Goal: Task Accomplishment & Management: Complete application form

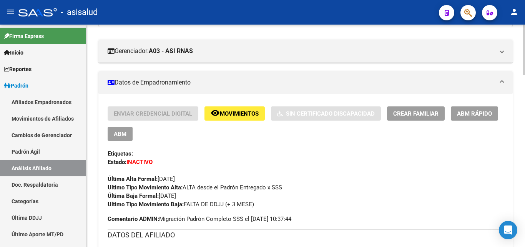
scroll to position [118, 0]
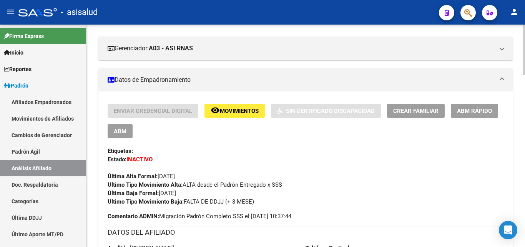
click at [472, 112] on span "ABM Rápido" at bounding box center [474, 111] width 35 height 7
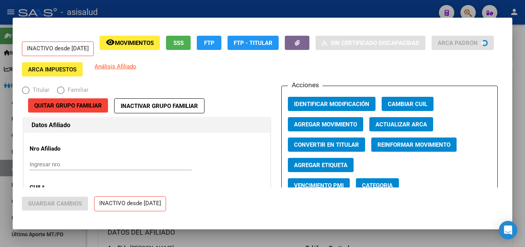
radio input "true"
type input "30-71165086-1"
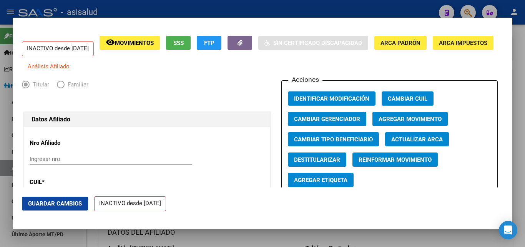
click at [409, 123] on span "Agregar Movimiento" at bounding box center [410, 119] width 63 height 7
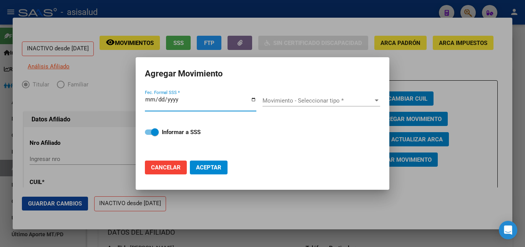
type input "2025-10-06"
click at [190, 161] on button "Aceptar" at bounding box center [209, 168] width 38 height 14
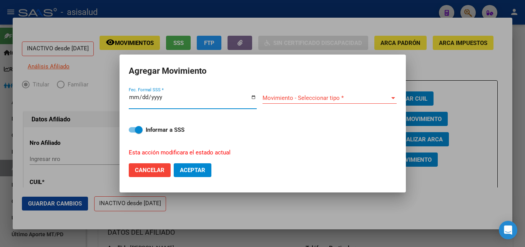
click at [392, 97] on div "Movimiento - Seleccionar tipo *" at bounding box center [329, 98] width 134 height 7
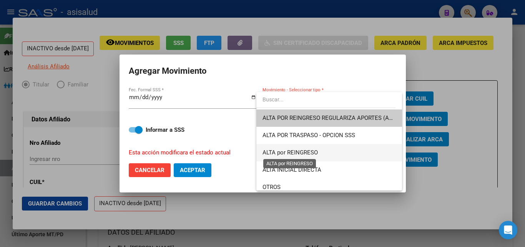
click at [310, 150] on span "ALTA por REINGRESO" at bounding box center [289, 152] width 55 height 7
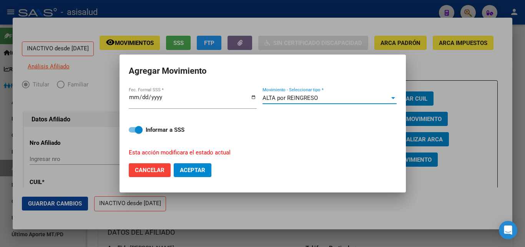
click at [194, 167] on span "Aceptar" at bounding box center [192, 170] width 25 height 7
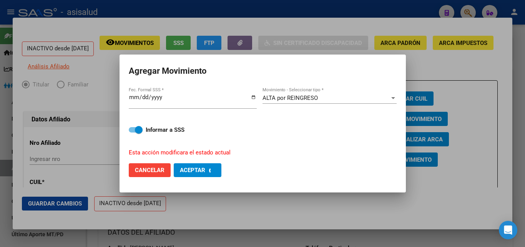
checkbox input "false"
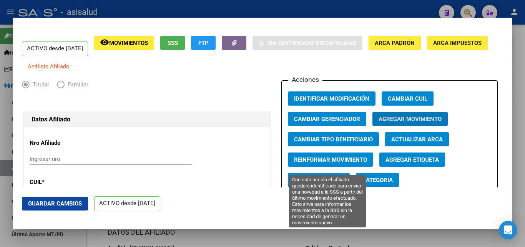
click at [338, 162] on span "Reinformar Movimiento" at bounding box center [330, 159] width 73 height 7
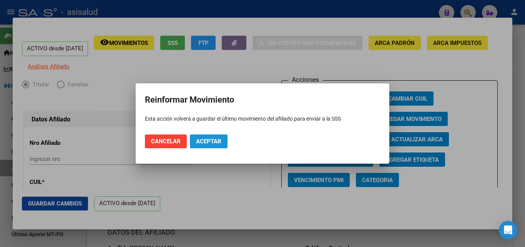
click at [208, 140] on span "Aceptar" at bounding box center [208, 141] width 25 height 7
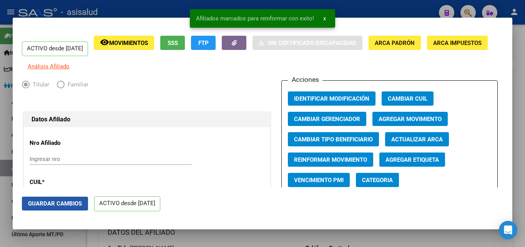
click at [50, 201] on span "Guardar Cambios" at bounding box center [55, 203] width 54 height 7
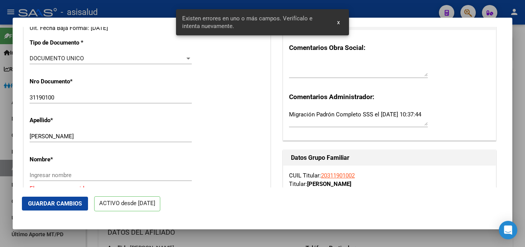
scroll to position [208, 0]
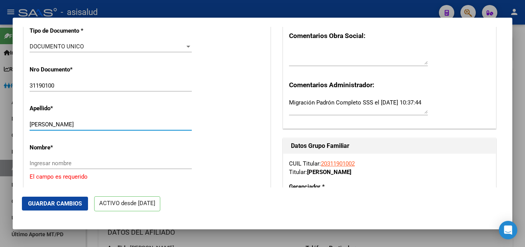
drag, startPoint x: 46, startPoint y: 129, endPoint x: 95, endPoint y: 129, distance: 48.8
click at [95, 128] on input "VERA GUSTAVO ANDRES" at bounding box center [111, 124] width 162 height 7
drag, startPoint x: 46, startPoint y: 130, endPoint x: 96, endPoint y: 130, distance: 49.6
click at [96, 128] on input "VERA GUSTAVO ANDRES" at bounding box center [111, 124] width 162 height 7
type input "VERA"
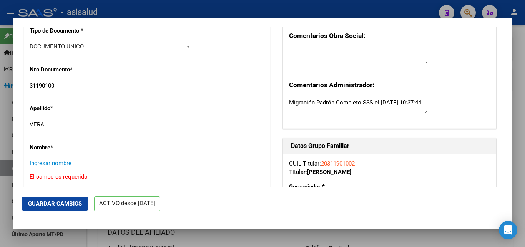
click at [32, 167] on input "Ingresar nombre" at bounding box center [111, 163] width 162 height 7
paste input "GUSTAVO ANDRES"
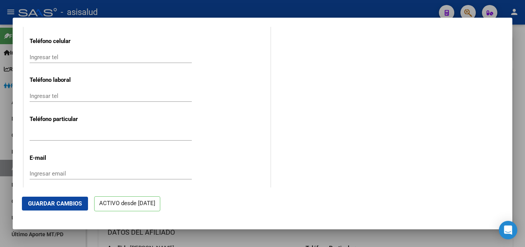
scroll to position [995, 0]
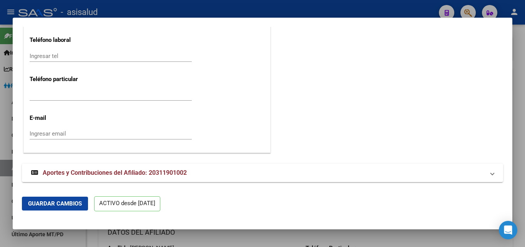
type input "GUSTAVO ANDRES"
click at [53, 201] on span "Guardar Cambios" at bounding box center [55, 203] width 54 height 7
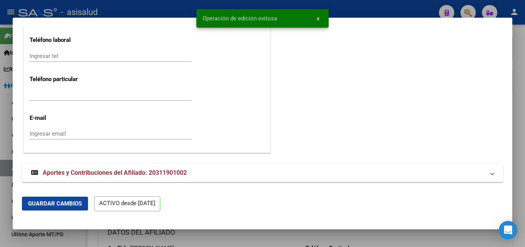
click at [319, 16] on span "x" at bounding box center [318, 18] width 3 height 7
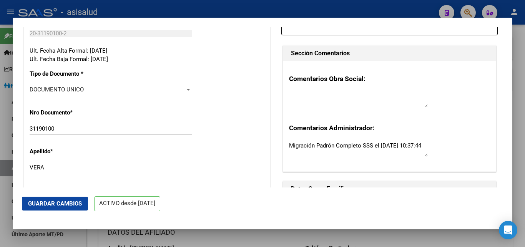
scroll to position [0, 0]
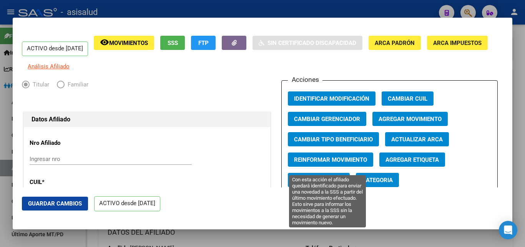
click at [327, 163] on span "Reinformar Movimiento" at bounding box center [330, 159] width 73 height 7
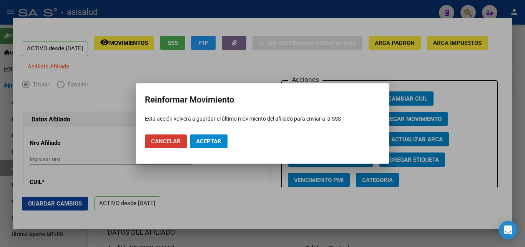
click at [208, 138] on span "Aceptar" at bounding box center [208, 141] width 25 height 7
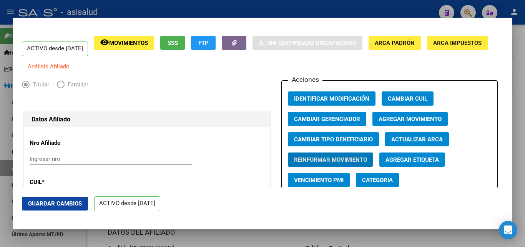
click at [522, 58] on div at bounding box center [262, 123] width 525 height 247
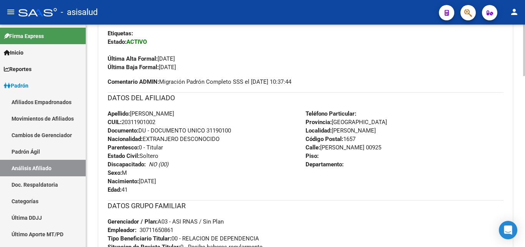
scroll to position [78, 0]
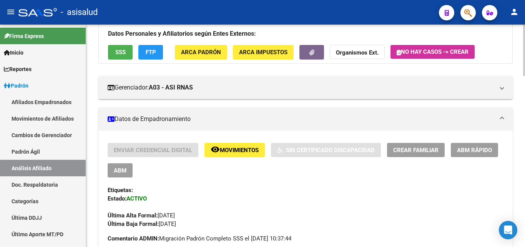
click at [415, 148] on span "Crear Familiar" at bounding box center [415, 150] width 45 height 7
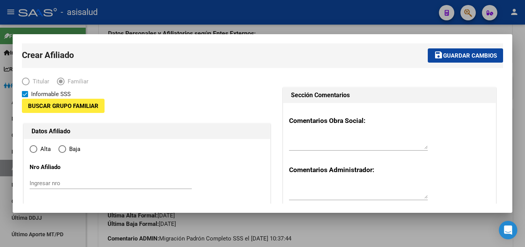
type input "30-71165086-1"
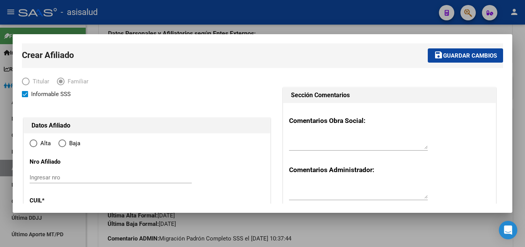
type input "[PERSON_NAME]"
type input "1657"
type input "HUGO DEL CARRIL"
type input "00925"
radio input "true"
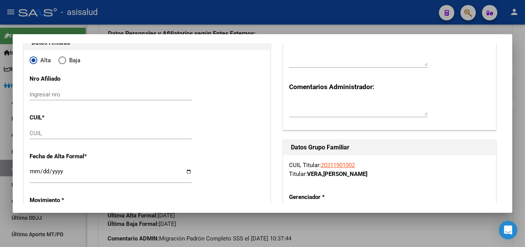
type input "30-71165086-1"
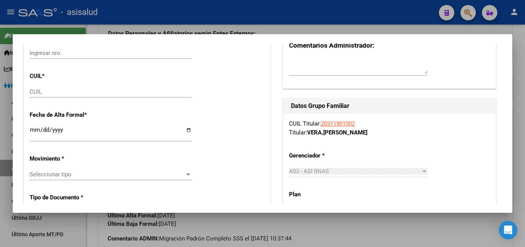
scroll to position [42, 0]
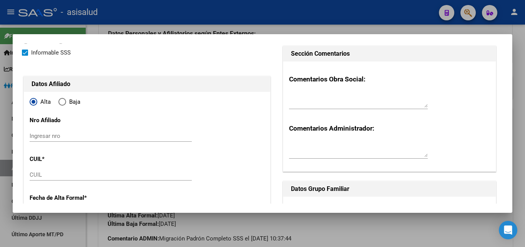
click at [35, 174] on input "CUIL" at bounding box center [111, 174] width 162 height 7
paste input "27-40351062-4"
type input "27-40351062-4"
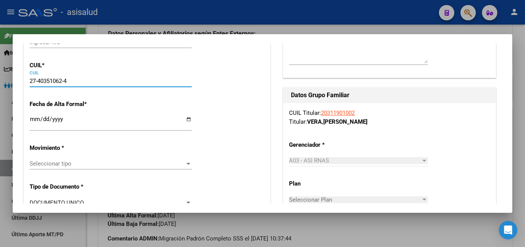
scroll to position [166, 0]
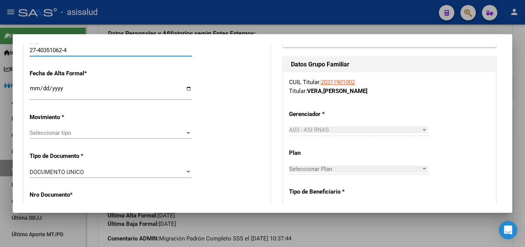
type input "40351062"
type input "ACEVEDO"
type input "LOURDES ELIANA MICAELA"
type input "1994-12-11"
type input "[PERSON_NAME]"
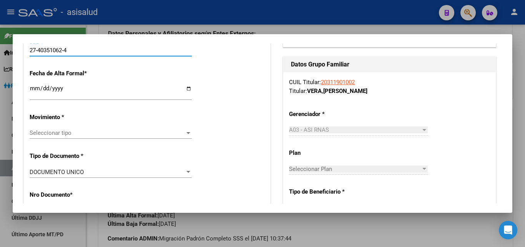
type input "SOLD HECTOR CABALLER"
type input "9274"
type input "27-40351062-4"
click at [37, 90] on input "Ingresar fecha" at bounding box center [111, 91] width 162 height 12
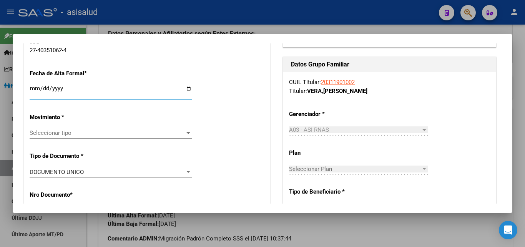
type input "2025-10-06"
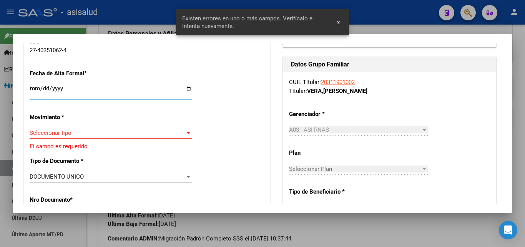
click at [185, 130] on div at bounding box center [188, 133] width 7 height 6
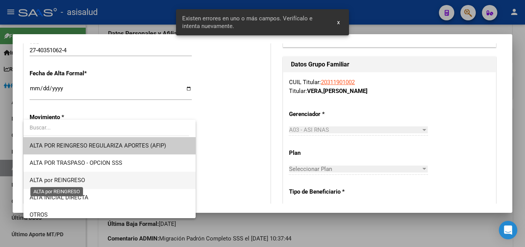
click at [78, 183] on span "ALTA por REINGRESO" at bounding box center [57, 180] width 55 height 7
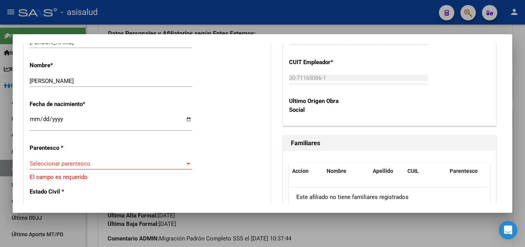
scroll to position [415, 0]
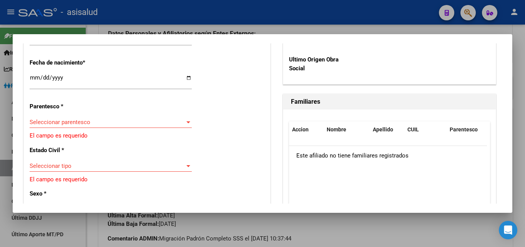
click at [188, 119] on div at bounding box center [188, 122] width 7 height 6
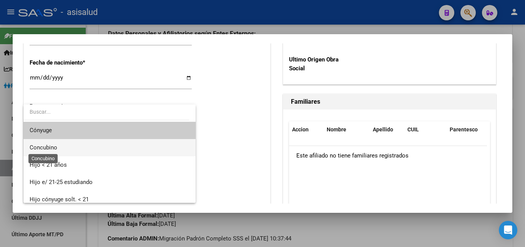
click at [45, 146] on span "Concubino" at bounding box center [44, 147] width 28 height 7
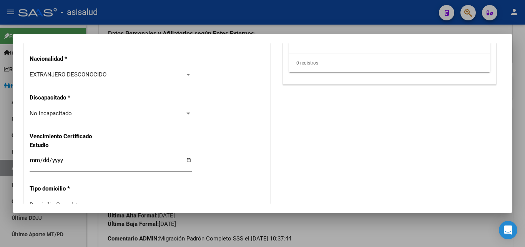
scroll to position [581, 0]
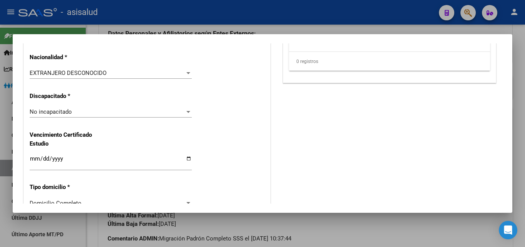
click at [185, 70] on div at bounding box center [188, 73] width 7 height 6
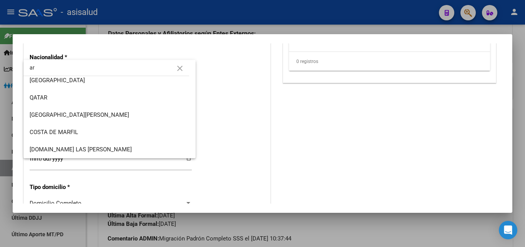
scroll to position [0, 0]
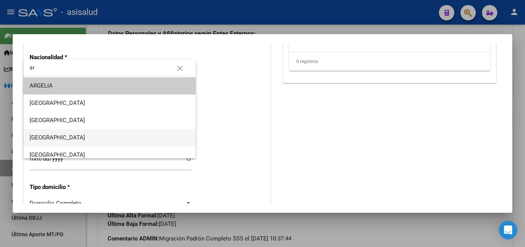
type input "ar"
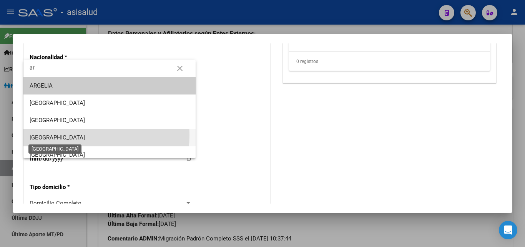
click at [50, 135] on span "ARGENTINA" at bounding box center [57, 137] width 55 height 7
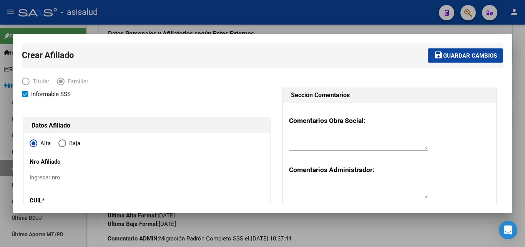
click at [460, 55] on span "Guardar cambios" at bounding box center [470, 55] width 54 height 7
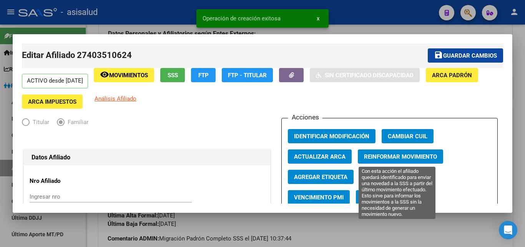
click at [400, 156] on span "Reinformar Movimiento" at bounding box center [400, 156] width 73 height 7
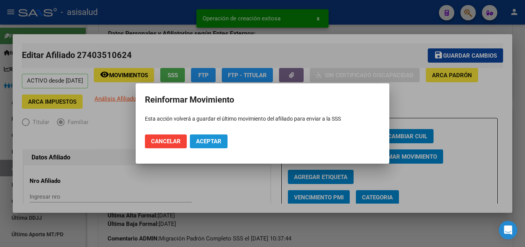
click at [207, 140] on span "Aceptar" at bounding box center [208, 141] width 25 height 7
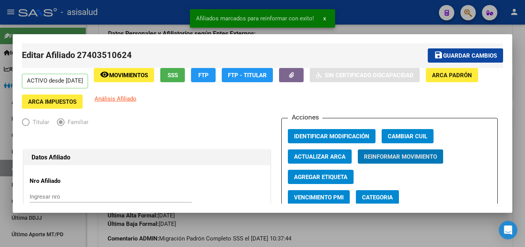
click at [465, 55] on span "Guardar cambios" at bounding box center [470, 55] width 54 height 7
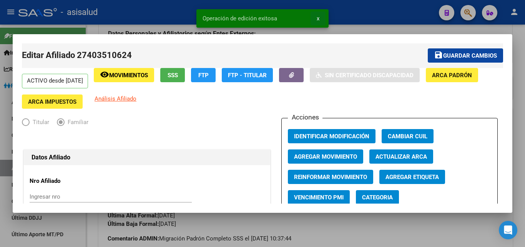
click at [316, 18] on button "x" at bounding box center [318, 19] width 15 height 14
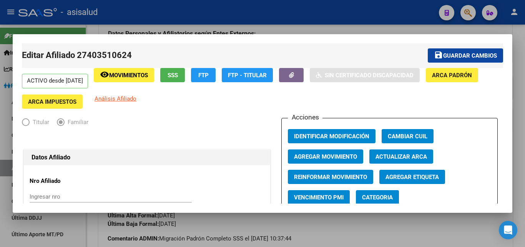
click at [524, 77] on div at bounding box center [262, 123] width 525 height 247
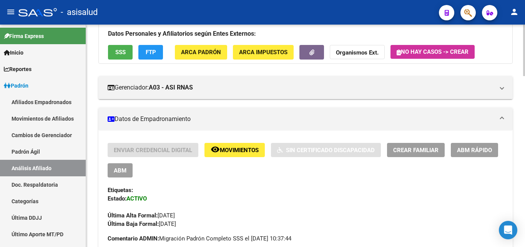
click at [417, 148] on span "Crear Familiar" at bounding box center [415, 150] width 45 height 7
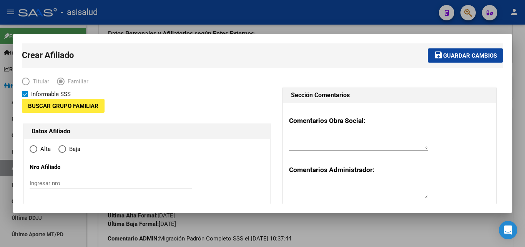
type input "30-71165086-1"
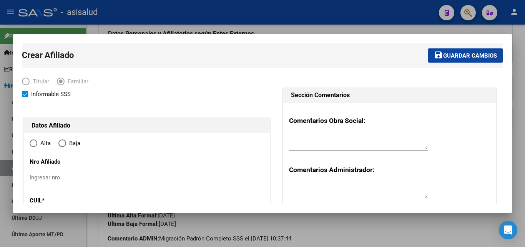
type input "[PERSON_NAME]"
type input "1657"
type input "HUGO DEL CARRIL"
type input "00925"
radio input "true"
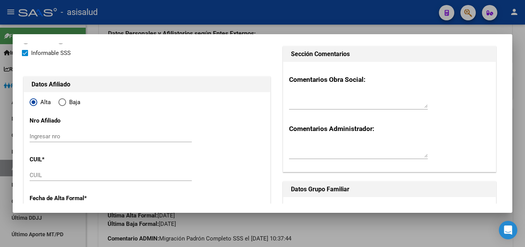
type input "30-71165086-1"
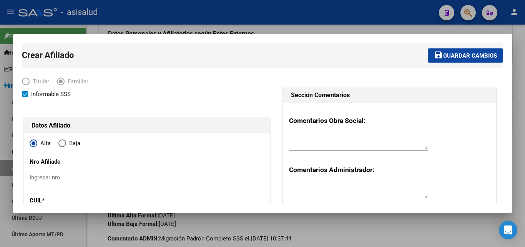
click at [518, 109] on div at bounding box center [262, 123] width 525 height 247
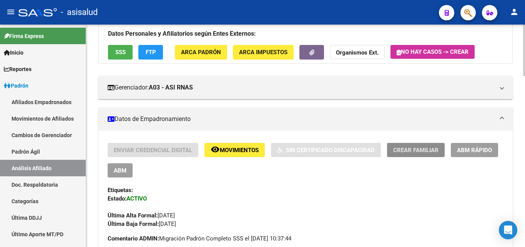
click at [412, 149] on span "Crear Familiar" at bounding box center [415, 150] width 45 height 7
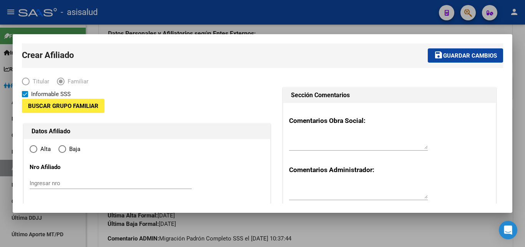
radio input "true"
type input "30-71165086-1"
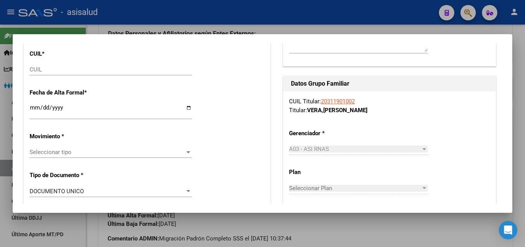
type input "[PERSON_NAME]"
type input "1657"
type input "HUGO DEL CARRIL"
type input "00925"
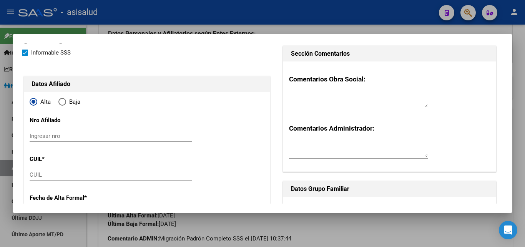
scroll to position [125, 0]
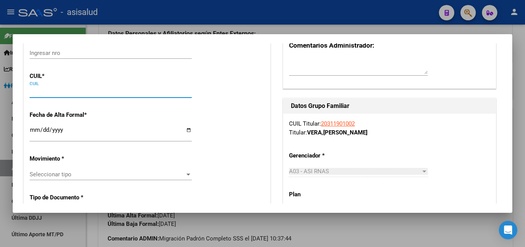
click at [37, 91] on input "CUIL" at bounding box center [111, 91] width 162 height 7
paste input "27-49902942-5"
type input "27-49902942-5"
type input "49902942"
type input "VERA"
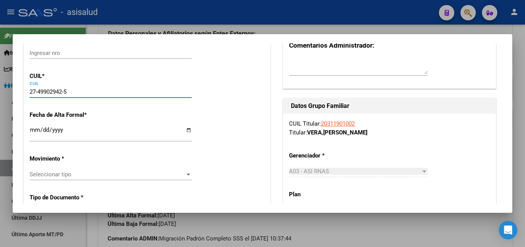
type input "LUCIA SOLEDAD"
type input "2009-12-24"
type input "LOMA HERMOSA"
type input "EINSTEIN"
type input "5928"
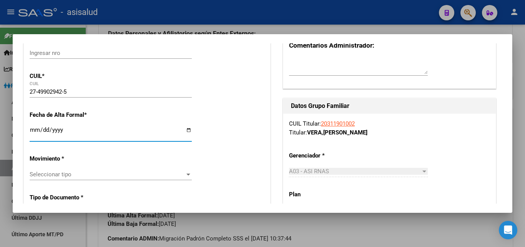
type input "2025-10-06"
click at [185, 171] on div at bounding box center [188, 174] width 7 height 6
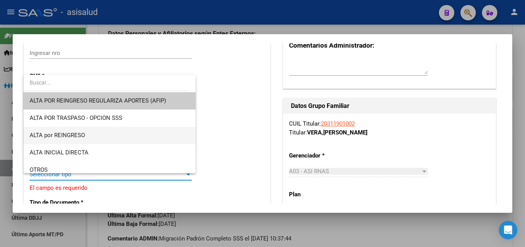
scroll to position [83, 0]
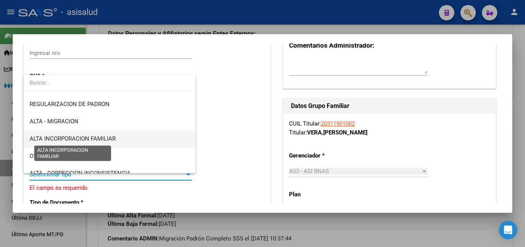
click at [99, 137] on span "ALTA INCORPORACION FAMILIAR" at bounding box center [73, 138] width 86 height 7
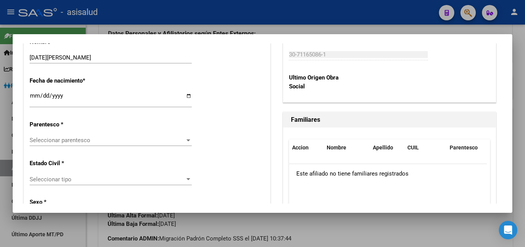
scroll to position [415, 0]
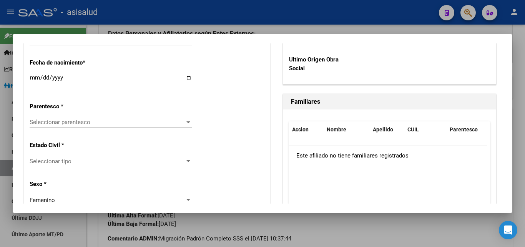
click at [187, 119] on div at bounding box center [188, 122] width 7 height 6
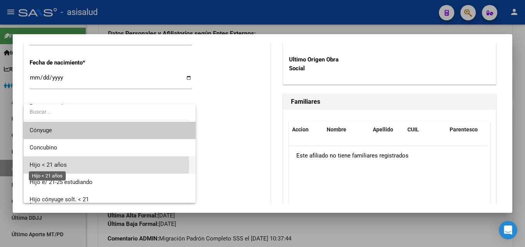
click at [53, 165] on span "Hijo < 21 años" at bounding box center [48, 164] width 37 height 7
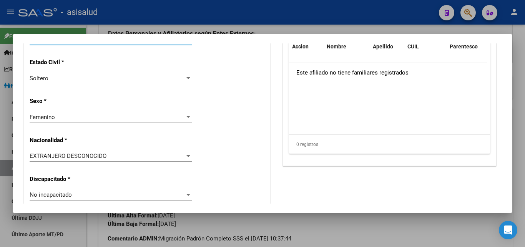
scroll to position [540, 0]
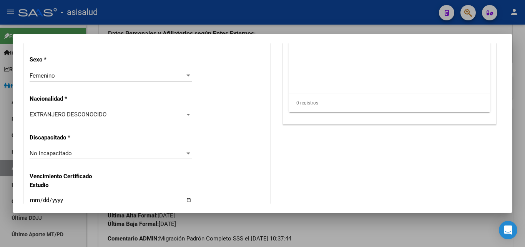
click at [186, 114] on div at bounding box center [188, 115] width 4 height 2
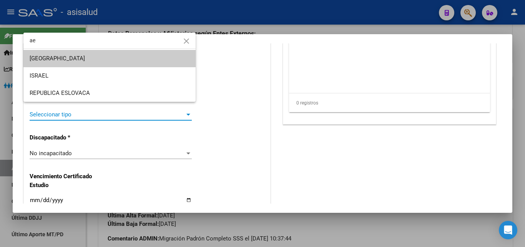
scroll to position [0, 0]
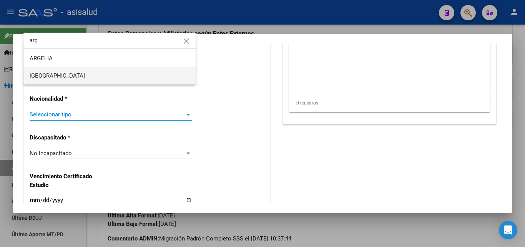
type input "arg"
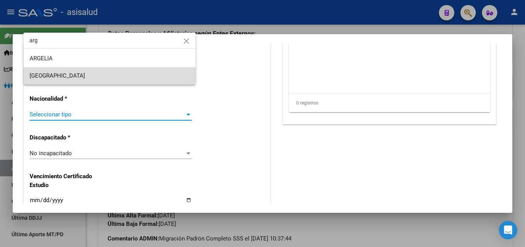
click at [56, 72] on span "ARGENTINA" at bounding box center [110, 75] width 160 height 17
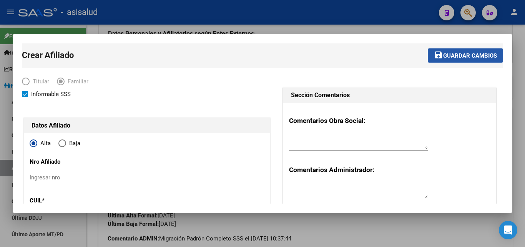
click at [453, 53] on span "Guardar cambios" at bounding box center [470, 55] width 54 height 7
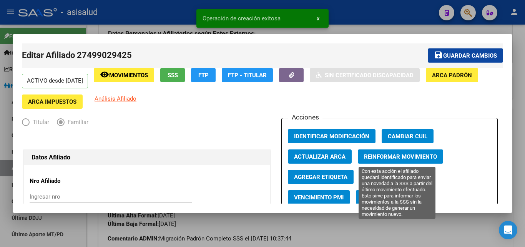
click at [395, 157] on span "Reinformar Movimiento" at bounding box center [400, 156] width 73 height 7
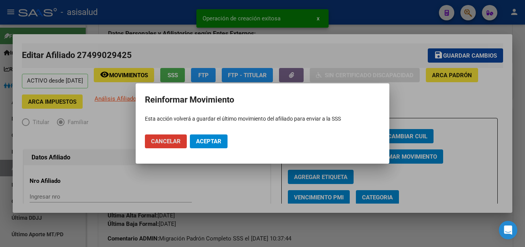
click at [207, 141] on span "Aceptar" at bounding box center [208, 141] width 25 height 7
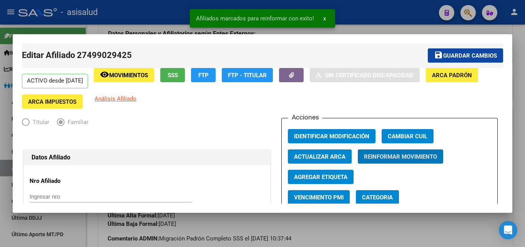
click at [473, 56] on span "Guardar cambios" at bounding box center [470, 55] width 54 height 7
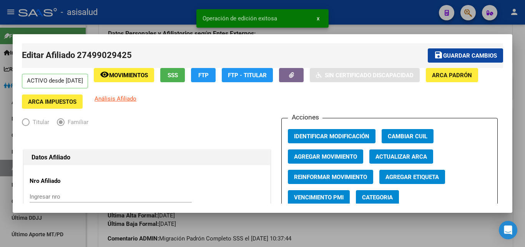
click at [316, 17] on button "x" at bounding box center [318, 19] width 15 height 14
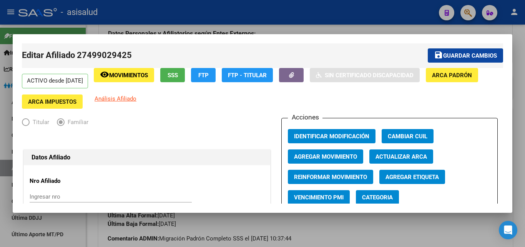
click at [519, 86] on div at bounding box center [262, 123] width 525 height 247
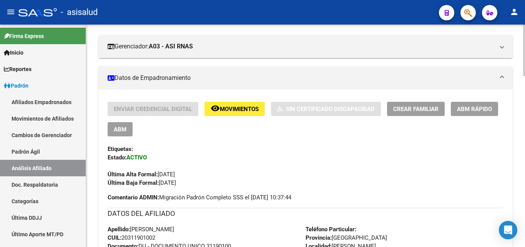
scroll to position [118, 0]
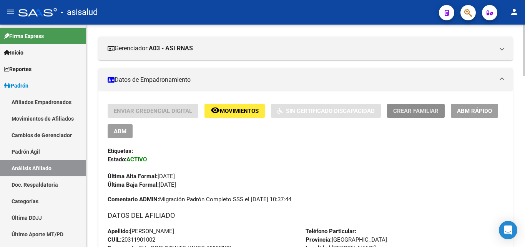
click at [413, 111] on span "Crear Familiar" at bounding box center [415, 111] width 45 height 7
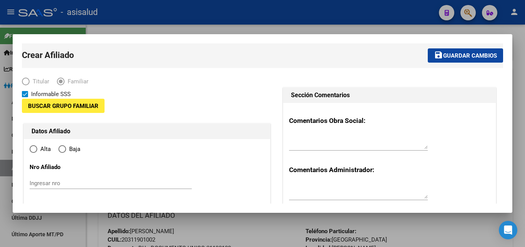
type input "30-71165086-1"
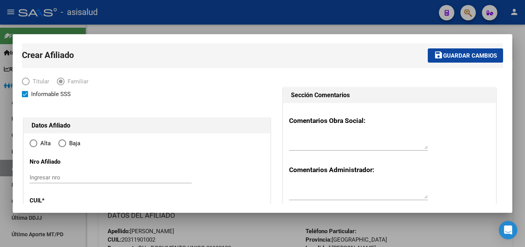
type input "[PERSON_NAME]"
type input "1657"
type input "HUGO DEL CARRIL"
type input "00925"
radio input "true"
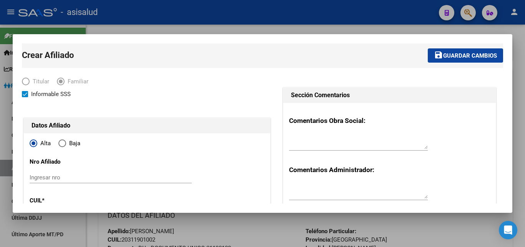
type input "30-71165086-1"
click at [465, 57] on span "Guardar cambios" at bounding box center [470, 55] width 54 height 7
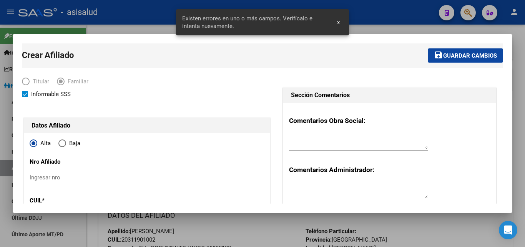
click at [336, 21] on button "x" at bounding box center [338, 22] width 15 height 14
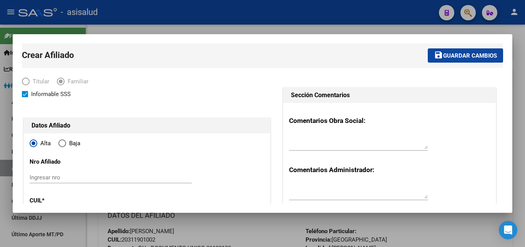
click at [522, 69] on div at bounding box center [262, 123] width 525 height 247
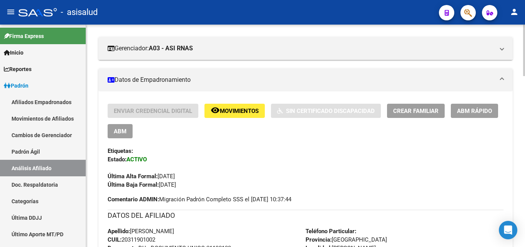
click at [425, 111] on span "Crear Familiar" at bounding box center [415, 111] width 45 height 7
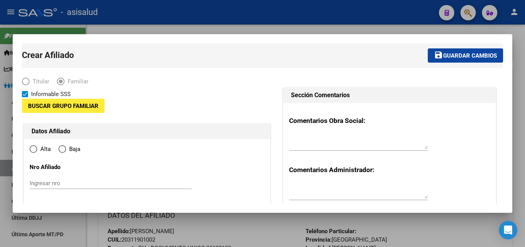
type input "30-71165086-1"
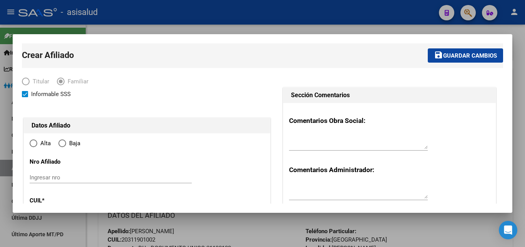
type input "[PERSON_NAME]"
type input "1657"
type input "HUGO DEL CARRIL"
type input "00925"
radio input "true"
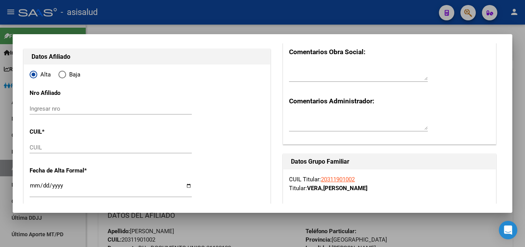
type input "30-71165086-1"
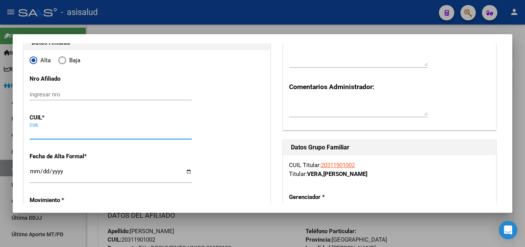
click at [32, 133] on input "CUIL" at bounding box center [111, 133] width 162 height 7
paste input "20-54813234-8"
type input "20-54813234-8"
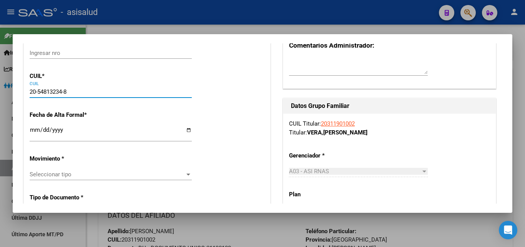
type input "54813234"
type input "ACEVEDO"
type input "FABIO TAHIEL"
type input "2015-07-06"
type input "[PERSON_NAME]"
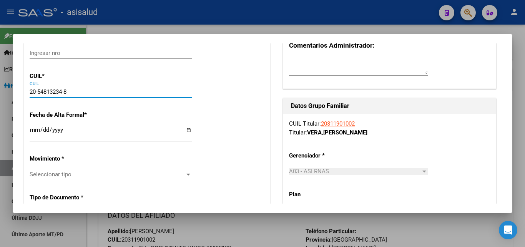
type input "SOLDADO CABALLERO"
type input "9274"
type input "20-54813234-8"
click at [33, 131] on input "Ingresar fecha" at bounding box center [111, 133] width 162 height 12
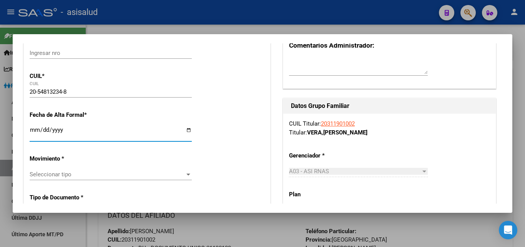
type input "2025-10-06"
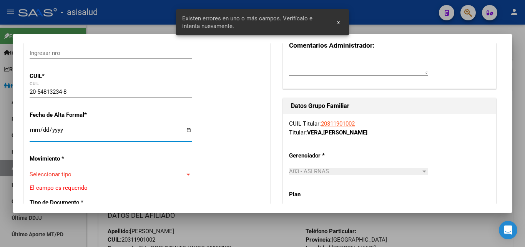
click at [187, 172] on div at bounding box center [188, 174] width 7 height 6
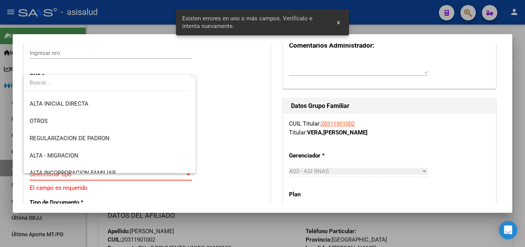
scroll to position [83, 0]
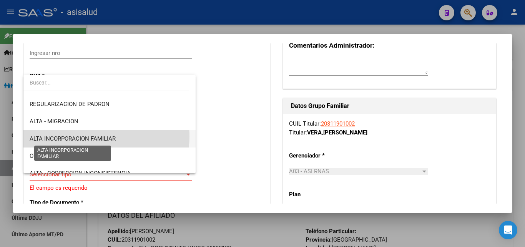
click at [86, 136] on span "ALTA INCORPORACION FAMILIAR" at bounding box center [73, 138] width 86 height 7
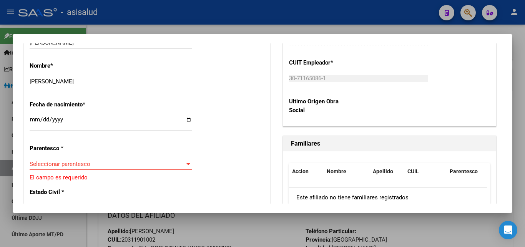
scroll to position [374, 0]
click at [185, 161] on div at bounding box center [188, 164] width 7 height 6
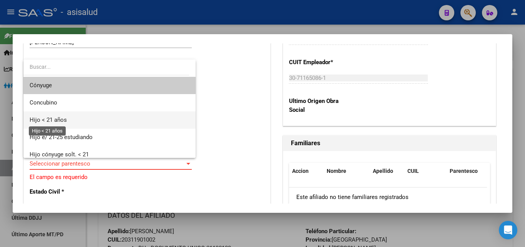
click at [53, 121] on span "Hijo < 21 años" at bounding box center [48, 119] width 37 height 7
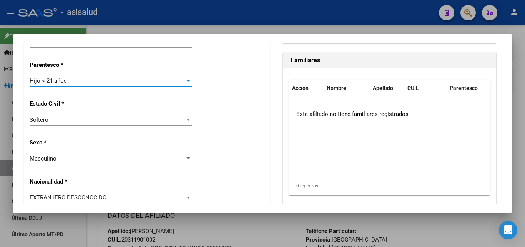
scroll to position [540, 0]
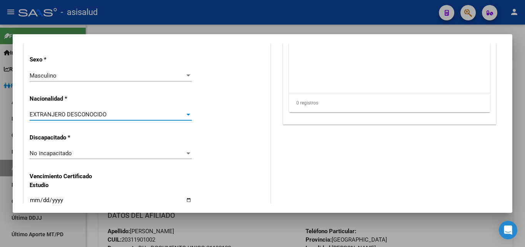
click at [181, 111] on div "EXTRANJERO DESCONOCIDO" at bounding box center [107, 114] width 155 height 7
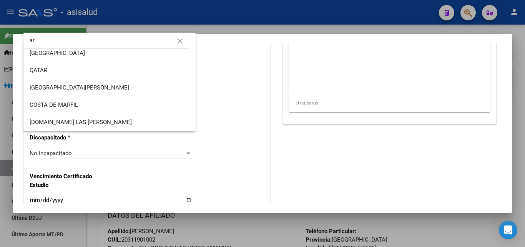
scroll to position [0, 0]
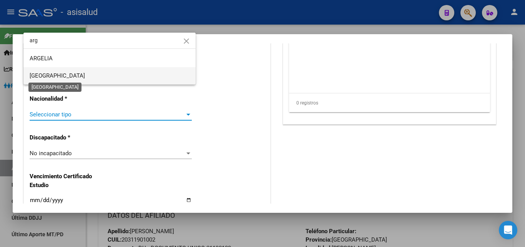
type input "arg"
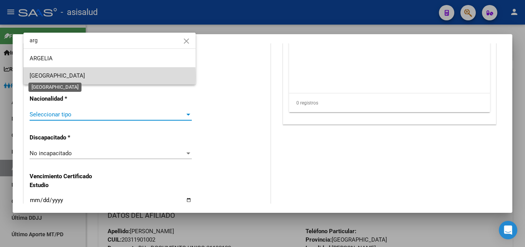
drag, startPoint x: 56, startPoint y: 76, endPoint x: 100, endPoint y: 84, distance: 44.8
click at [56, 76] on span "ARGENTINA" at bounding box center [57, 75] width 55 height 7
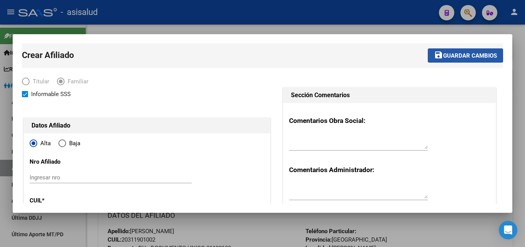
click at [457, 55] on span "Guardar cambios" at bounding box center [470, 55] width 54 height 7
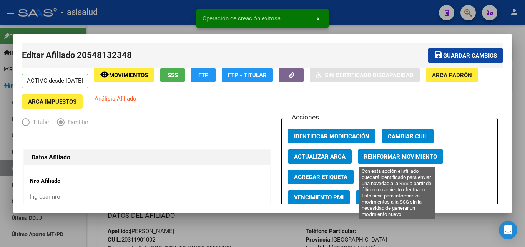
click at [388, 153] on span "Reinformar Movimiento" at bounding box center [400, 156] width 73 height 7
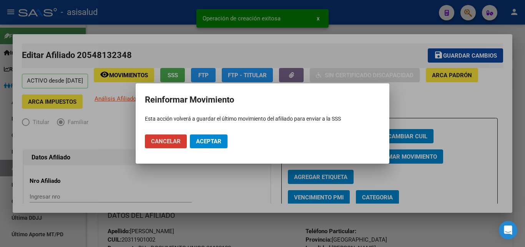
click at [208, 142] on span "Aceptar" at bounding box center [208, 141] width 25 height 7
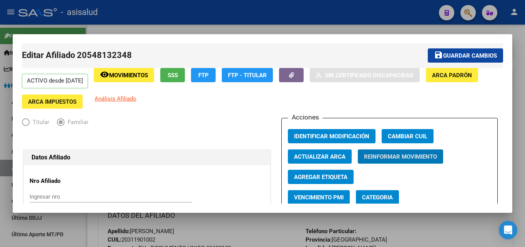
click at [525, 81] on div at bounding box center [262, 123] width 525 height 247
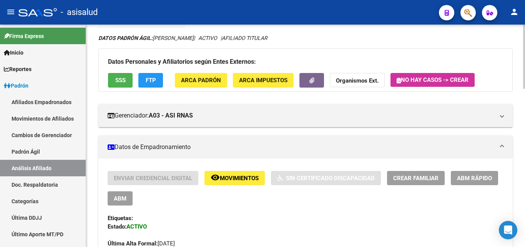
scroll to position [78, 0]
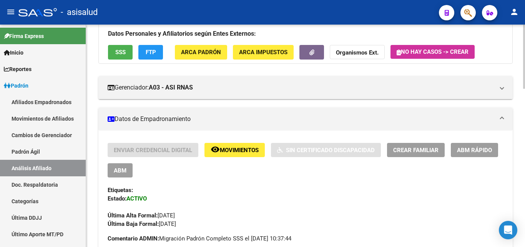
click at [415, 149] on span "Crear Familiar" at bounding box center [415, 150] width 45 height 7
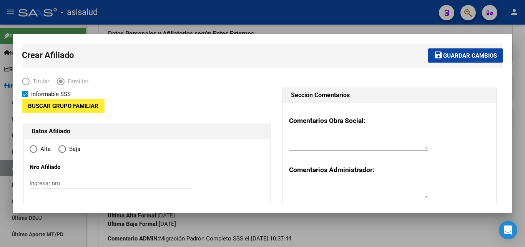
type input "30-71165086-1"
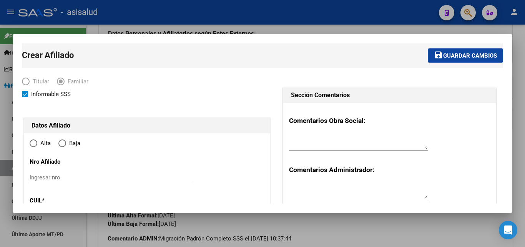
type input "[PERSON_NAME]"
type input "1657"
type input "HUGO DEL CARRIL"
type input "00925"
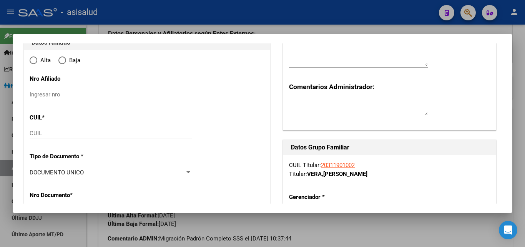
radio input "true"
type input "30-71165086-1"
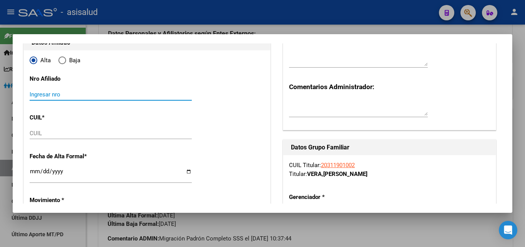
click at [34, 94] on input "Ingresar nro" at bounding box center [111, 94] width 162 height 7
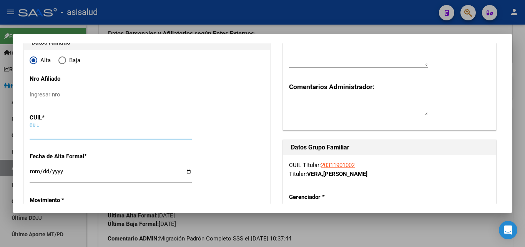
click at [32, 132] on input "CUIL" at bounding box center [111, 133] width 162 height 7
paste input "27-59265212-4"
type input "27-59265212-4"
type input "59265212"
type input "VERA"
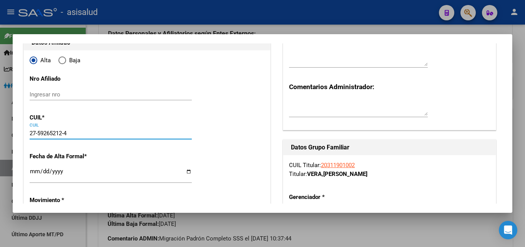
type input "IRINA FRANCHESCA"
type input "2022-07-17"
type input "PABLO PODEST¤"
type input "S CABALLERO"
type input "9274"
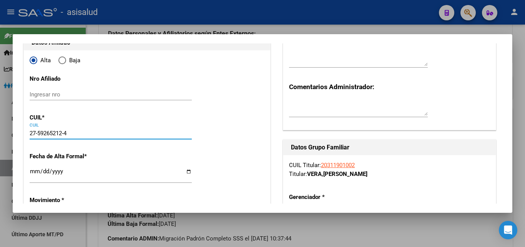
type input "27-59265212-4"
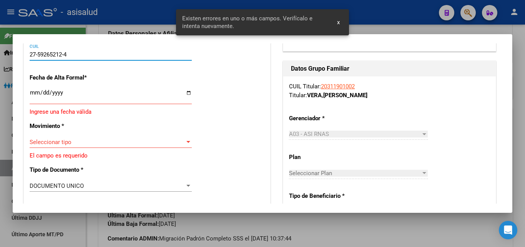
scroll to position [166, 0]
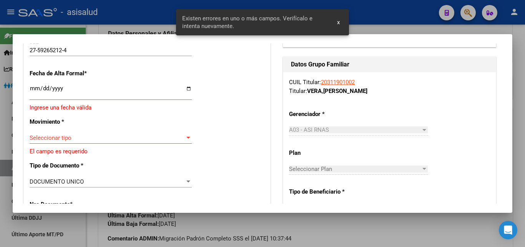
click at [33, 88] on input "Ingresar fecha" at bounding box center [111, 91] width 162 height 12
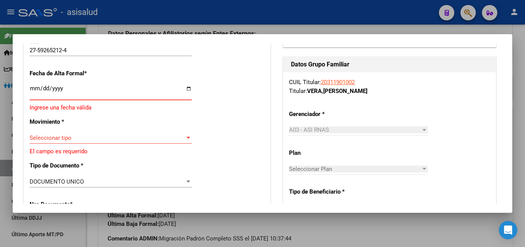
type input "2025-10-06"
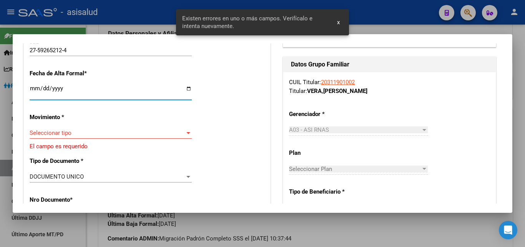
click at [184, 127] on div "Seleccionar tipo Seleccionar tipo" at bounding box center [111, 133] width 162 height 12
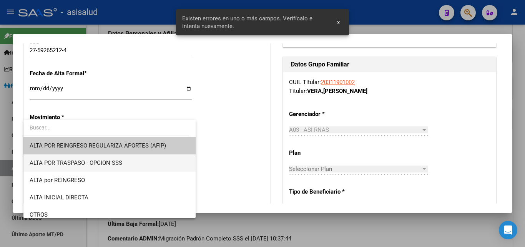
scroll to position [83, 0]
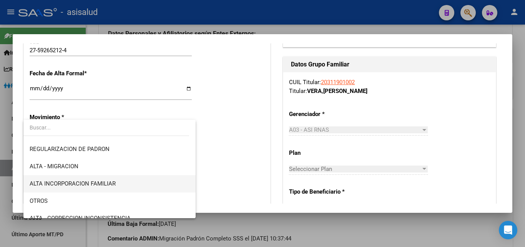
click at [95, 183] on span "ALTA INCORPORACION FAMILIAR" at bounding box center [73, 183] width 86 height 7
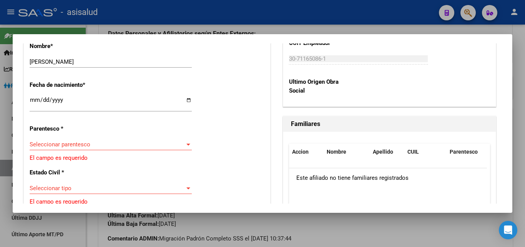
scroll to position [415, 0]
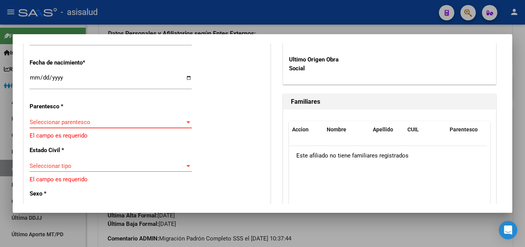
click at [185, 119] on div at bounding box center [188, 122] width 7 height 6
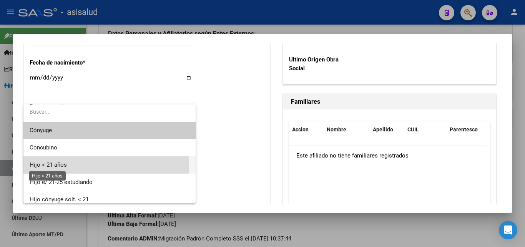
click at [52, 165] on span "Hijo < 21 años" at bounding box center [48, 164] width 37 height 7
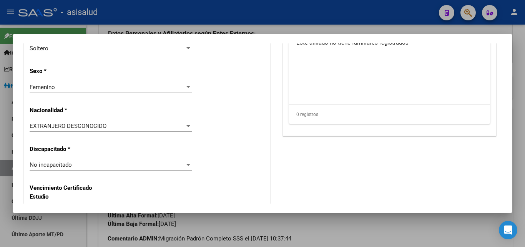
scroll to position [540, 0]
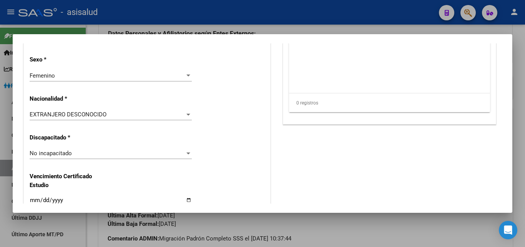
click at [185, 111] on div at bounding box center [188, 114] width 7 height 6
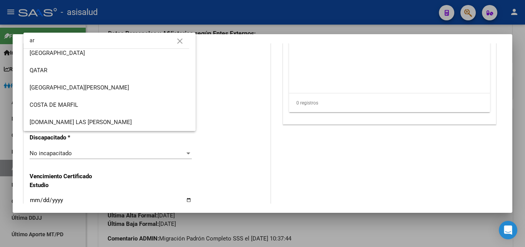
scroll to position [0, 0]
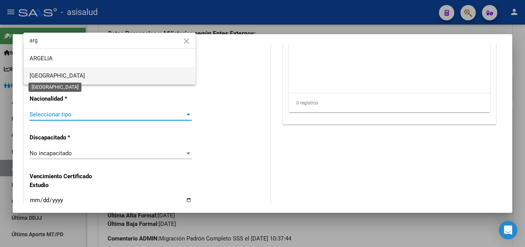
type input "arg"
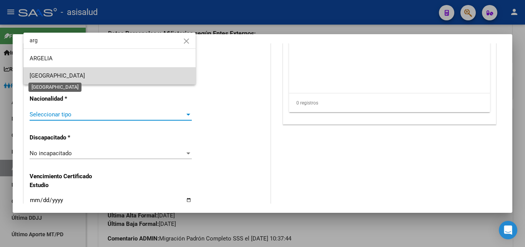
click at [44, 73] on span "ARGENTINA" at bounding box center [57, 75] width 55 height 7
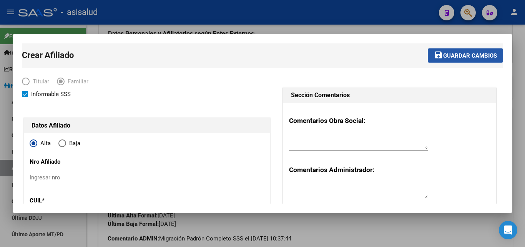
click at [445, 56] on span "Guardar cambios" at bounding box center [470, 55] width 54 height 7
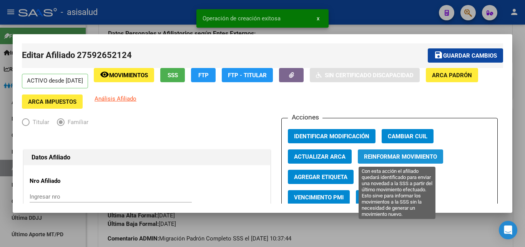
click at [385, 155] on span "Reinformar Movimiento" at bounding box center [400, 156] width 73 height 7
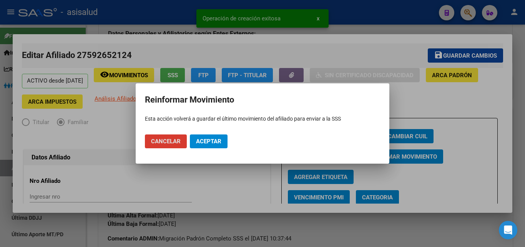
click at [201, 139] on span "Aceptar" at bounding box center [208, 141] width 25 height 7
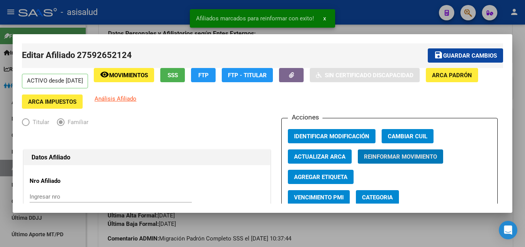
click at [452, 56] on span "Guardar cambios" at bounding box center [470, 55] width 54 height 7
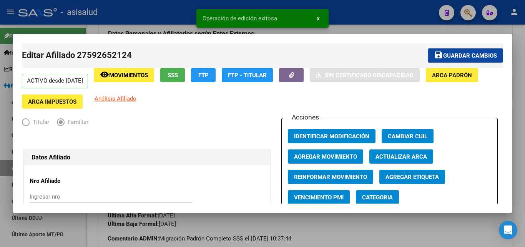
click at [319, 17] on button "x" at bounding box center [318, 19] width 15 height 14
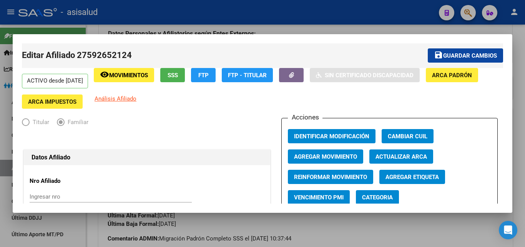
click at [520, 136] on div at bounding box center [262, 123] width 525 height 247
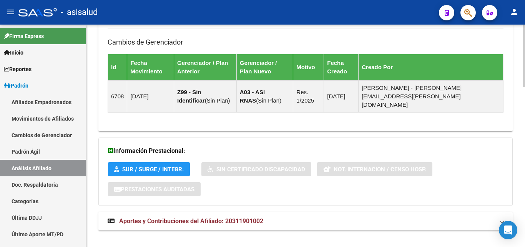
scroll to position [566, 0]
